Goal: Check status

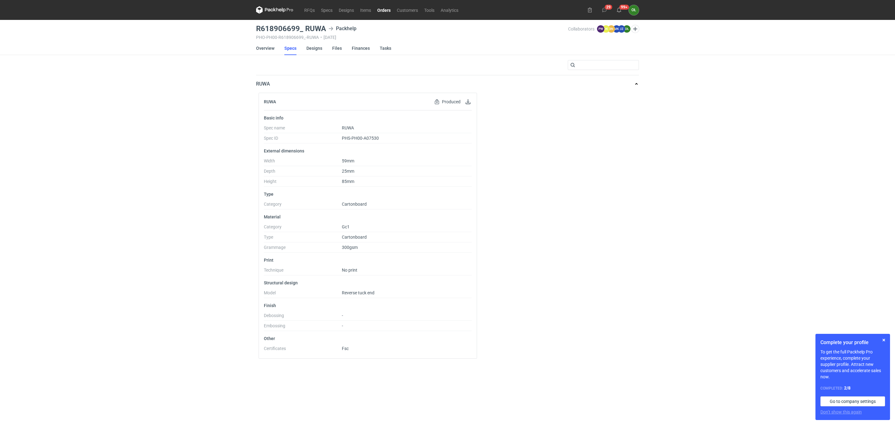
click at [384, 10] on link "Orders" at bounding box center [384, 9] width 20 height 7
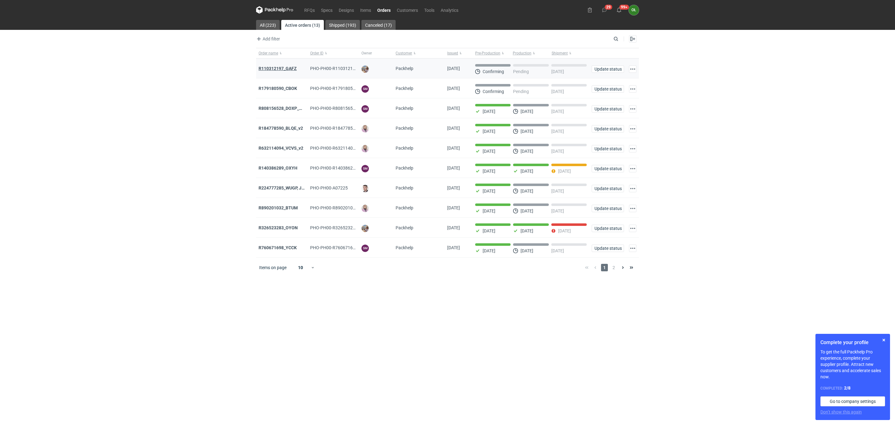
click at [293, 67] on strong "R110312197_GAFZ" at bounding box center [278, 68] width 38 height 5
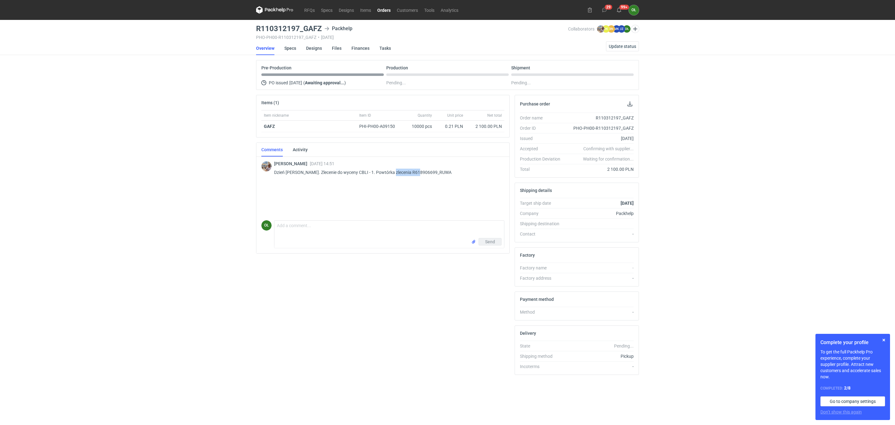
drag, startPoint x: 390, startPoint y: 173, endPoint x: 418, endPoint y: 170, distance: 27.8
click at [418, 170] on p "Dzień [PERSON_NAME]. Zlecenie do wyceny CBLI - 1. Powtórka zlecenia R618906699_…" at bounding box center [386, 172] width 225 height 7
copy p "R618906699_"
click at [171, 74] on div "RFQs Specs Designs Items Orders Customers Tools Analytics 29 99+ OŁ [PERSON_NAM…" at bounding box center [447, 212] width 895 height 425
click at [290, 50] on link "Specs" at bounding box center [291, 48] width 12 height 14
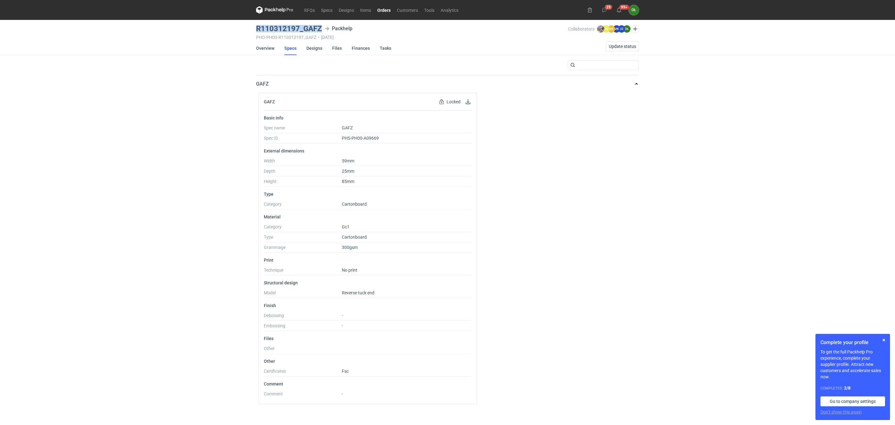
drag, startPoint x: 253, startPoint y: 25, endPoint x: 321, endPoint y: 25, distance: 68.1
click at [321, 25] on div "RFQs Specs Designs Items Orders Customers Tools Analytics 29 99+ OŁ [PERSON_NAM…" at bounding box center [447, 212] width 895 height 425
copy h3 "R110312197_GAFZ"
click at [271, 52] on link "Overview" at bounding box center [265, 48] width 18 height 14
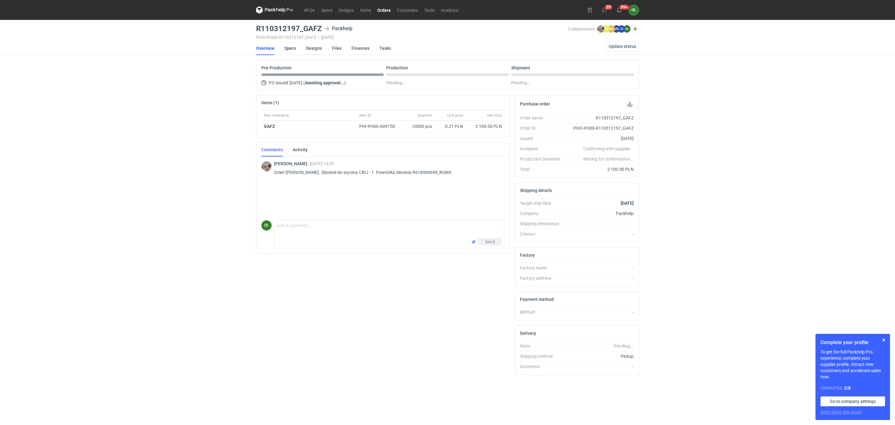
click at [315, 52] on link "Designs" at bounding box center [314, 48] width 16 height 14
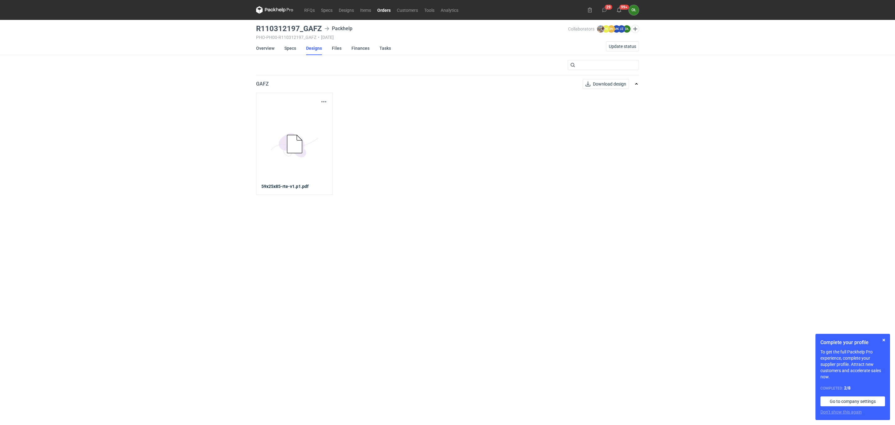
click at [297, 132] on icon "5BD5AC33-3523-40E7-9262-1BFF0AD53D48@1x" at bounding box center [295, 144] width 50 height 50
click at [325, 99] on button "button" at bounding box center [323, 101] width 7 height 7
click at [300, 117] on link "Download design part" at bounding box center [296, 116] width 57 height 10
click at [290, 50] on link "Specs" at bounding box center [291, 48] width 12 height 14
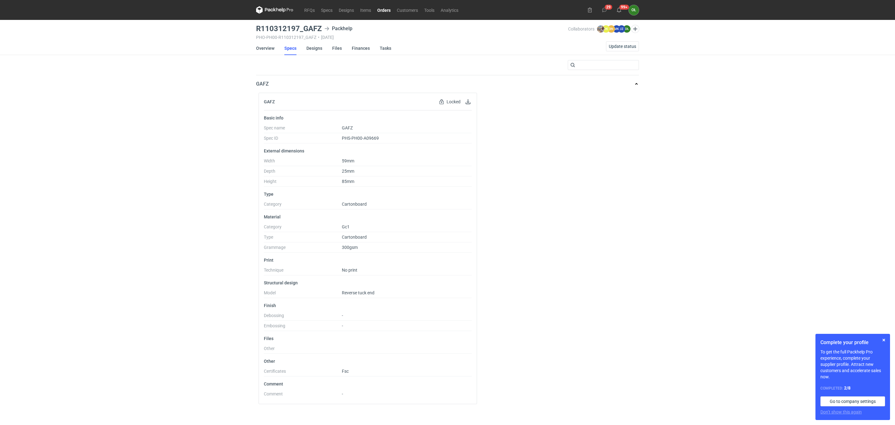
click at [18, 261] on div "RFQs Specs Designs Items Orders Customers Tools Analytics 29 99+ OŁ [PERSON_NAM…" at bounding box center [447, 212] width 895 height 425
drag, startPoint x: 254, startPoint y: 29, endPoint x: 322, endPoint y: 25, distance: 67.9
click at [322, 25] on main "R110312197_GAFZ Packhelp PHO-PH00-R110312197_GAFZ • [DATE] Collaborators [PERSO…" at bounding box center [448, 222] width 388 height 405
copy h3 "R110312197_GAFZ"
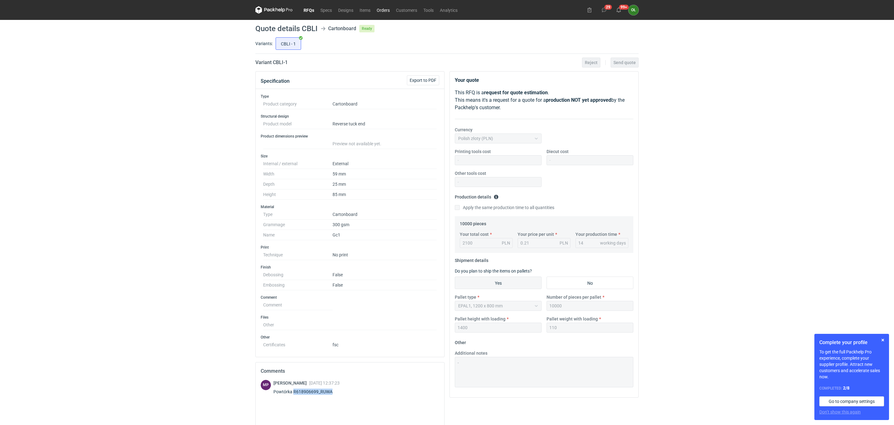
click at [379, 6] on link "Orders" at bounding box center [382, 9] width 19 height 7
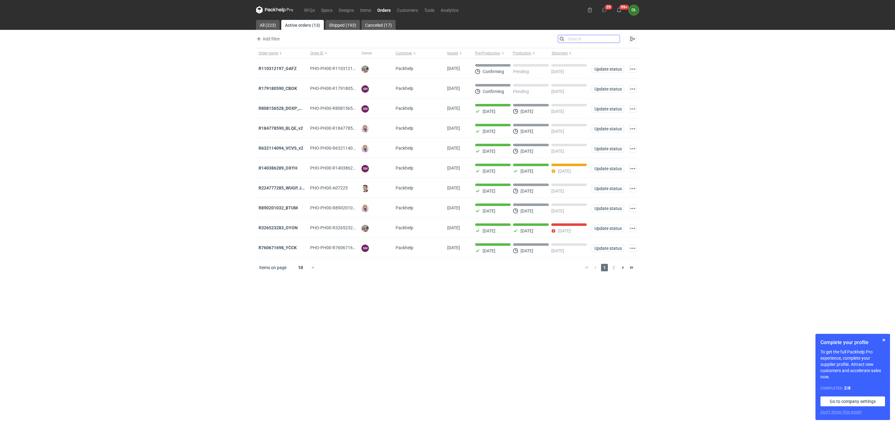
click at [616, 39] on input "Search" at bounding box center [589, 38] width 62 height 7
paste input "R618906699_"
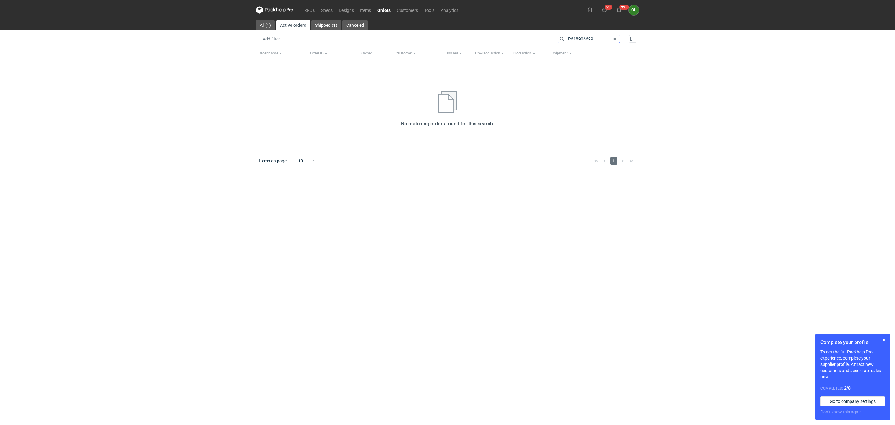
type input "R618906699"
click at [324, 23] on link "Shipped (1)" at bounding box center [327, 25] width 30 height 10
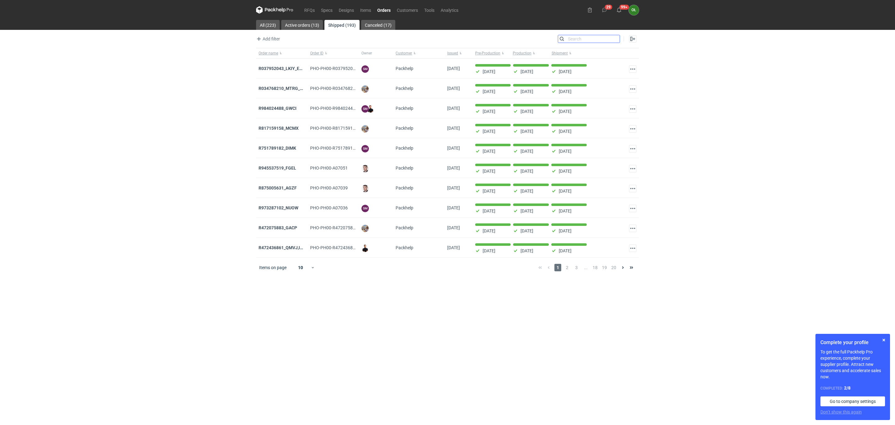
click at [586, 40] on input "Search" at bounding box center [589, 38] width 62 height 7
paste input "R618906699_"
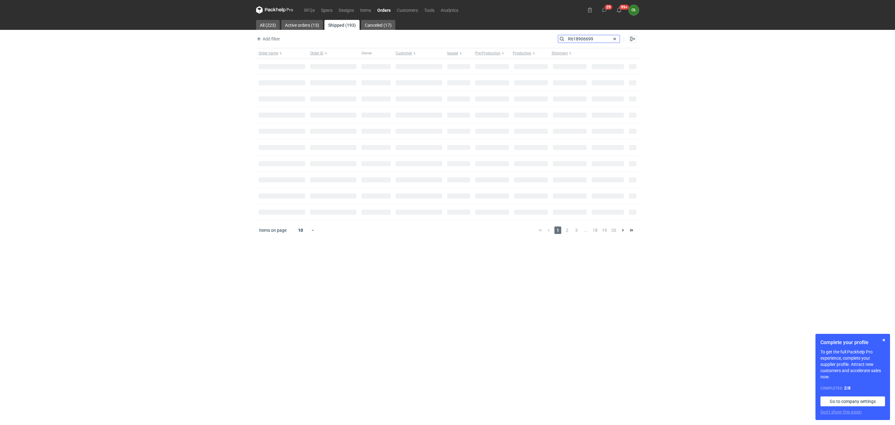
type input "R618906699"
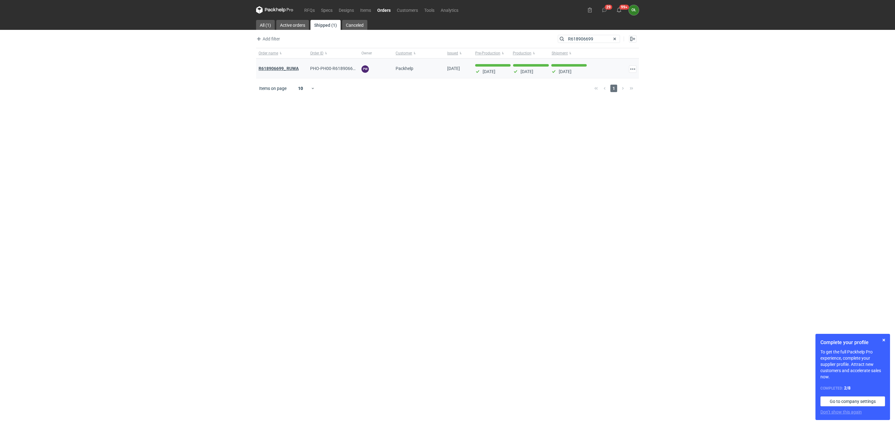
click at [286, 69] on strong "R618906699_ RUWA" at bounding box center [279, 68] width 40 height 5
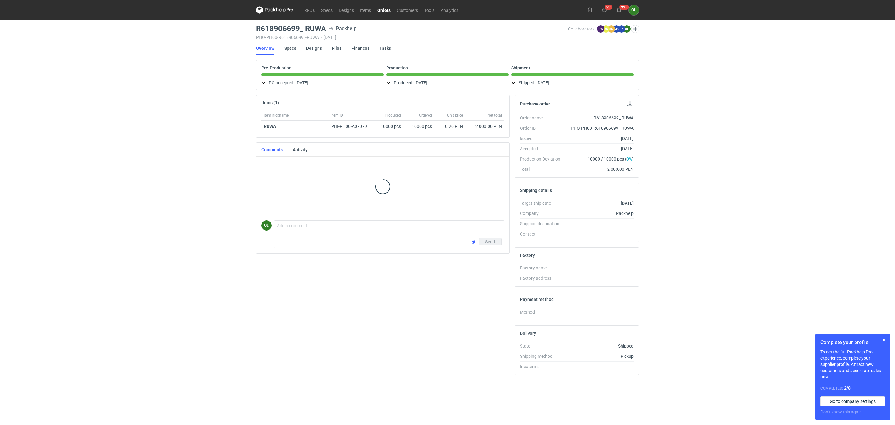
scroll to position [1, 0]
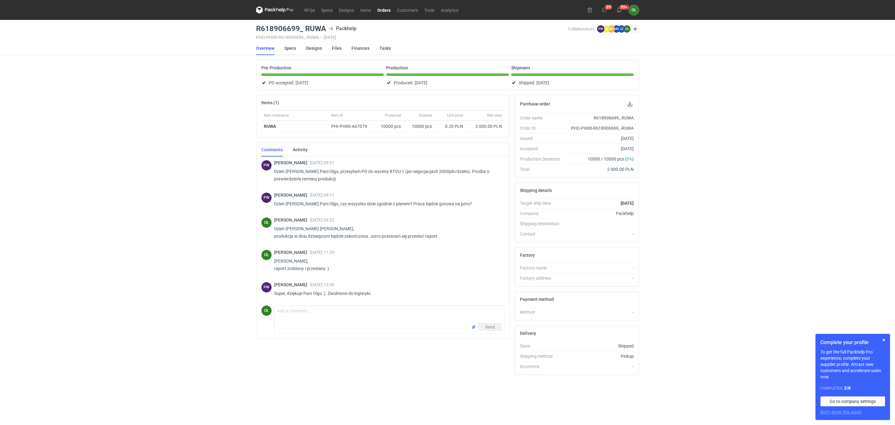
click at [289, 49] on link "Specs" at bounding box center [291, 48] width 12 height 14
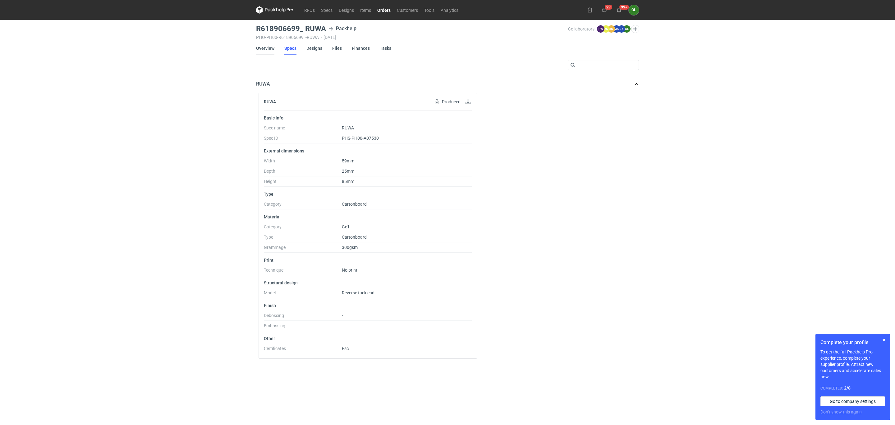
click at [257, 45] on link "Overview" at bounding box center [265, 48] width 18 height 14
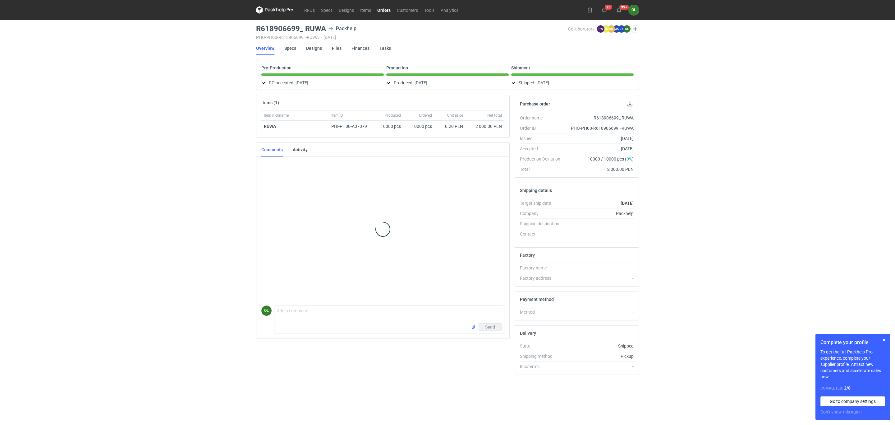
scroll to position [1, 0]
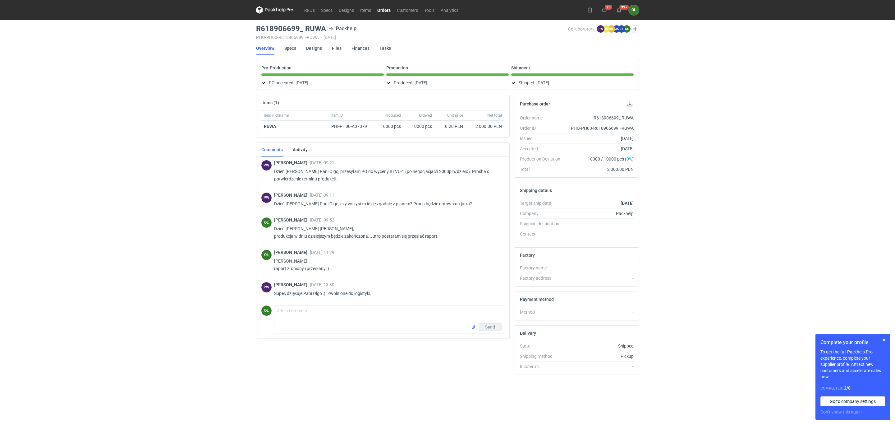
click at [384, 9] on link "Orders" at bounding box center [384, 9] width 20 height 7
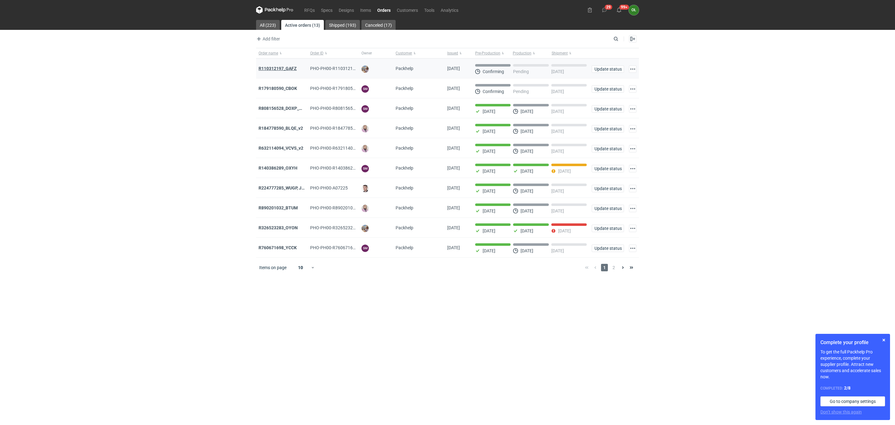
click at [285, 69] on strong "R110312197_GAFZ" at bounding box center [278, 68] width 38 height 5
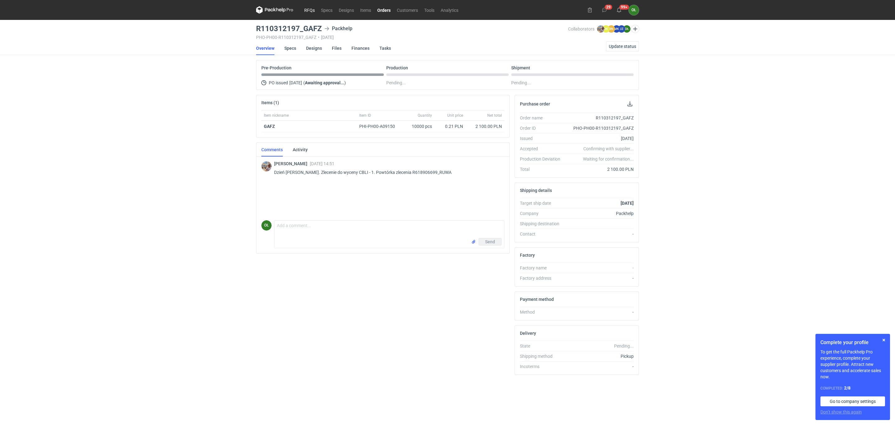
click at [317, 11] on link "RFQs" at bounding box center [309, 9] width 17 height 7
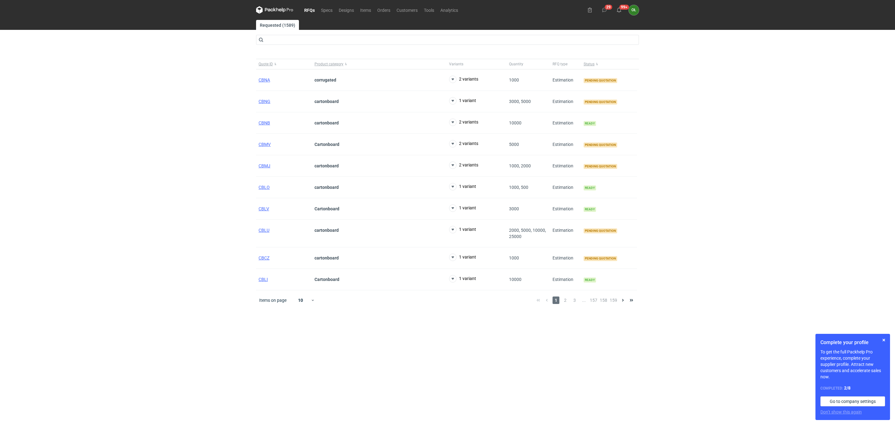
click at [156, 134] on div "RFQs Specs Designs Items Orders Customers Tools Analytics 29 99+ OŁ Olga Łopato…" at bounding box center [447, 212] width 895 height 425
